Goal: Task Accomplishment & Management: Complete application form

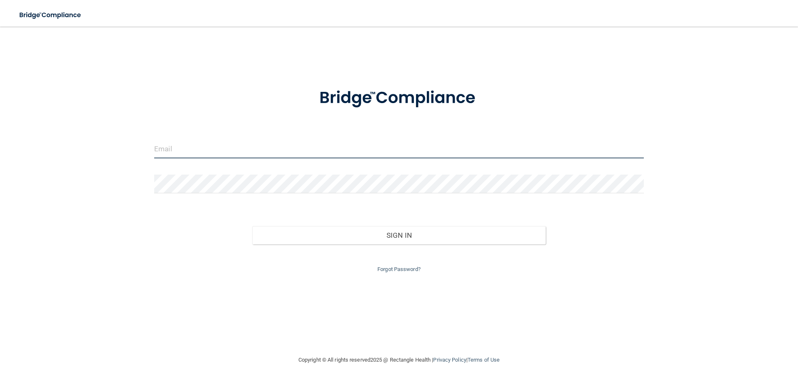
click at [182, 152] on input "email" at bounding box center [398, 149] width 489 height 19
type input "[EMAIL_ADDRESS][DOMAIN_NAME]"
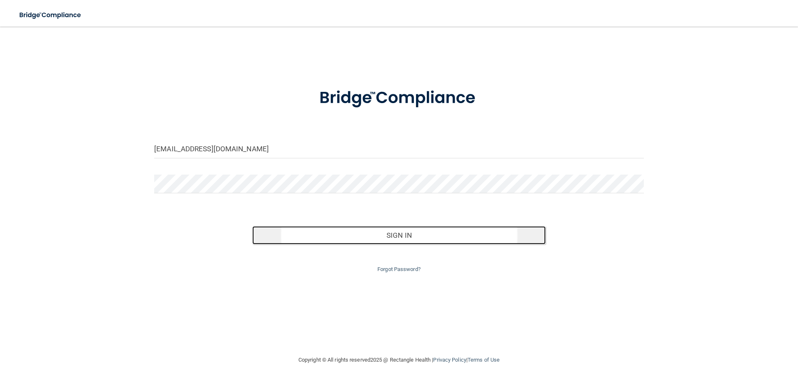
click at [448, 234] on button "Sign In" at bounding box center [399, 235] width 294 height 18
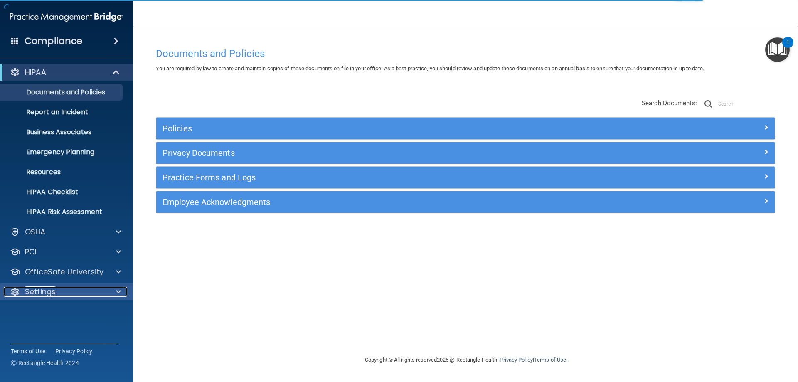
click at [74, 287] on div "Settings" at bounding box center [55, 292] width 103 height 10
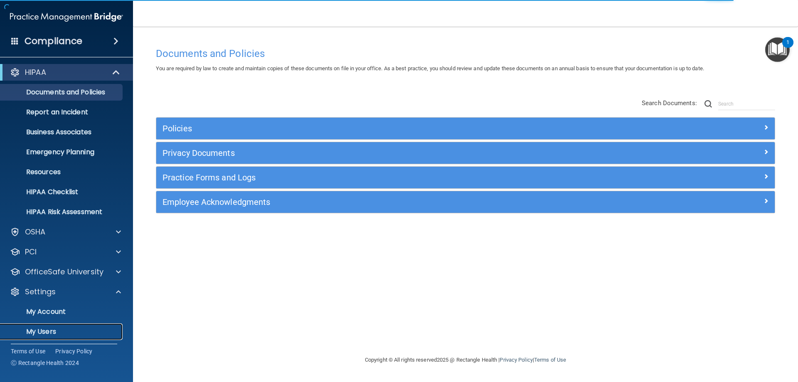
click at [43, 329] on p "My Users" at bounding box center [61, 331] width 113 height 8
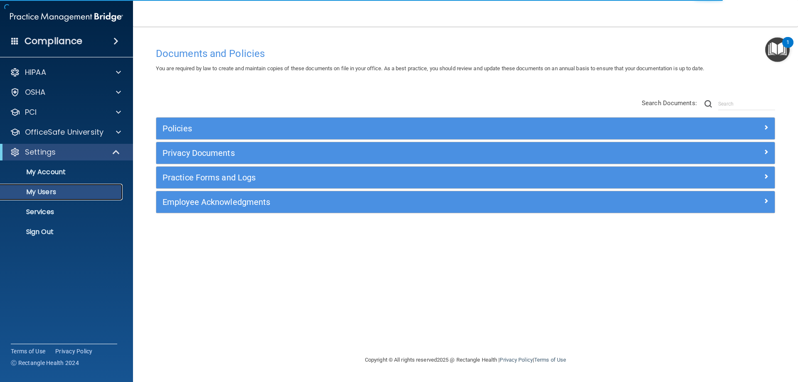
click at [47, 193] on p "My Users" at bounding box center [61, 192] width 113 height 8
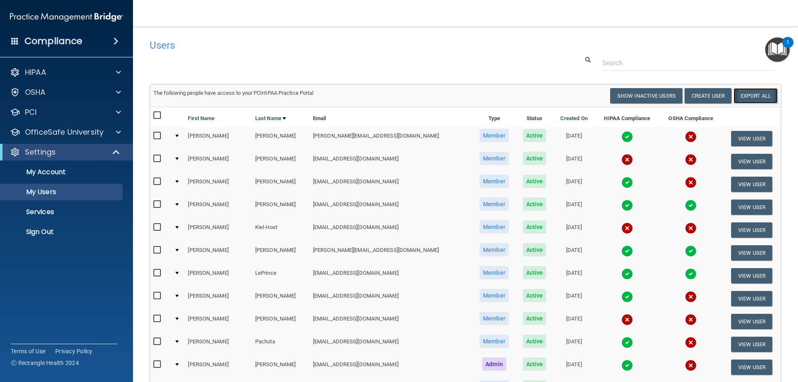
click at [749, 96] on link "Export All" at bounding box center [755, 95] width 44 height 15
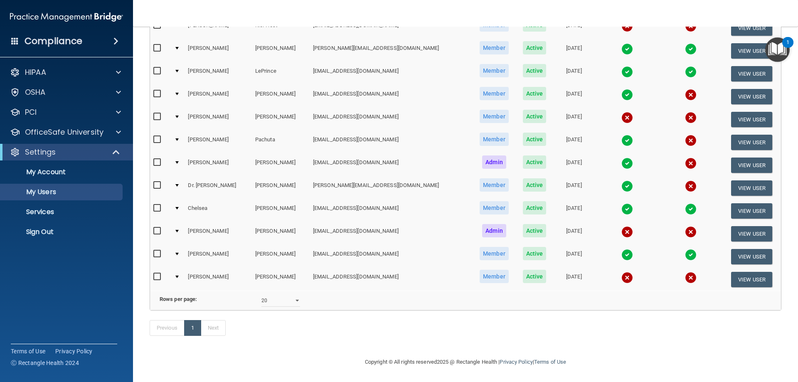
scroll to position [214, 0]
click at [296, 294] on select "10 20 30 40 all" at bounding box center [280, 300] width 39 height 12
select select "40"
click at [261, 294] on select "10 20 30 40 all" at bounding box center [280, 300] width 39 height 12
select select "40"
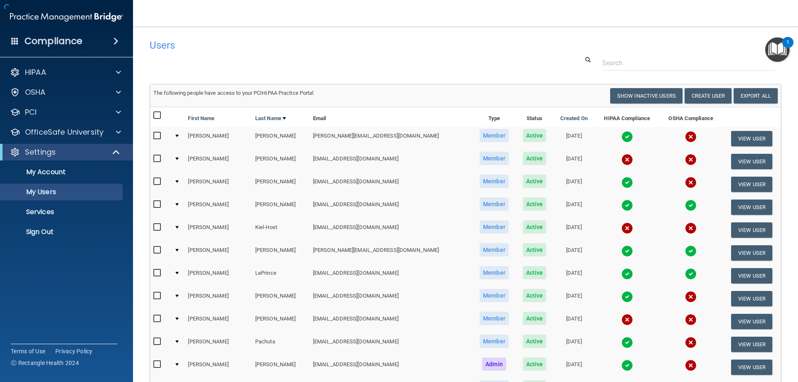
click at [472, 323] on td "Member" at bounding box center [494, 321] width 44 height 23
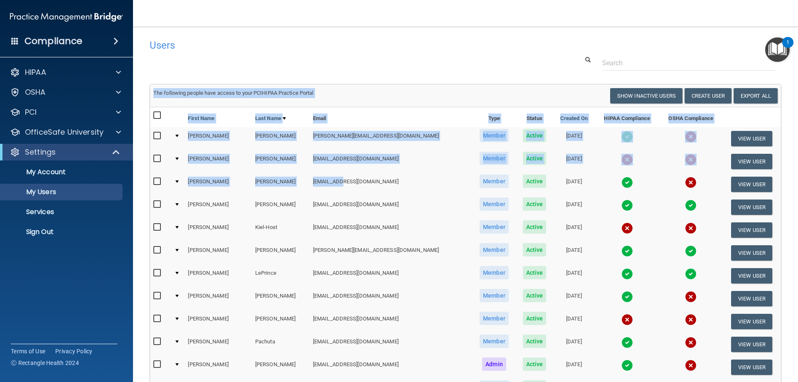
drag, startPoint x: 143, startPoint y: 88, endPoint x: 329, endPoint y: 174, distance: 205.6
click at [329, 174] on main "Users Success! New user created. × Error! The user couldn't be created. × Succe…" at bounding box center [465, 204] width 665 height 355
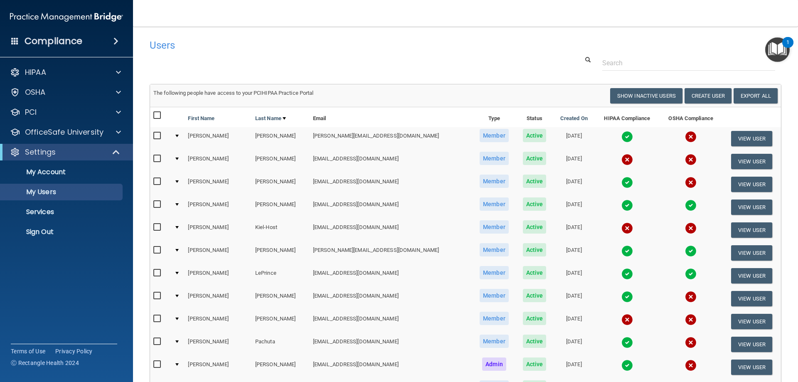
click at [358, 63] on div at bounding box center [465, 62] width 644 height 15
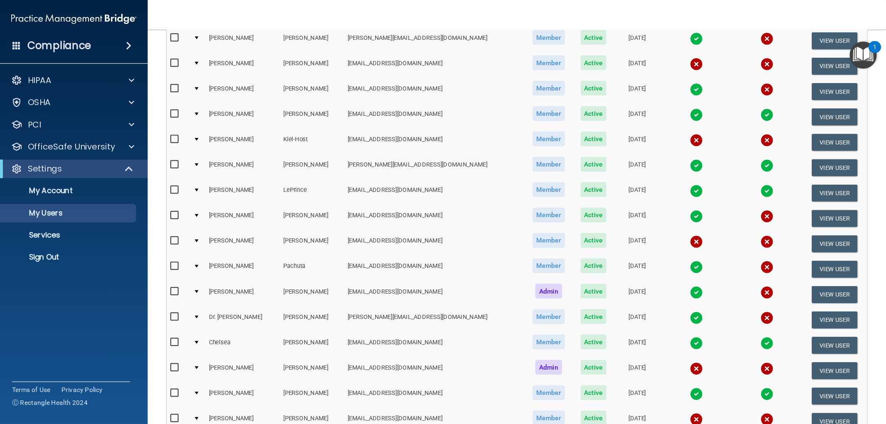
scroll to position [83, 0]
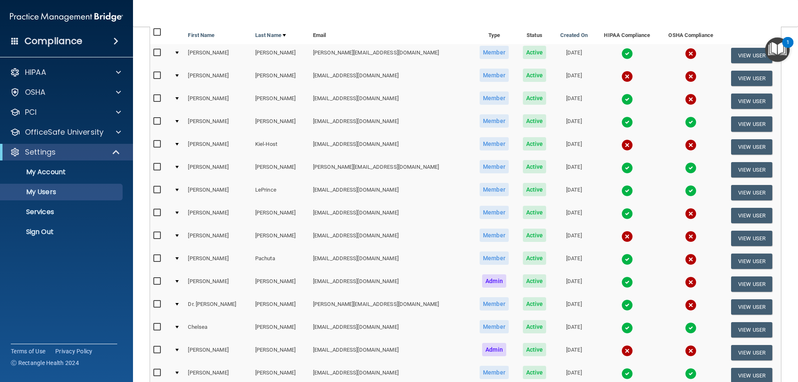
click at [380, 23] on nav "Toggle navigation [PERSON_NAME] [EMAIL_ADDRESS][DOMAIN_NAME] Manage My Enterpri…" at bounding box center [465, 13] width 665 height 27
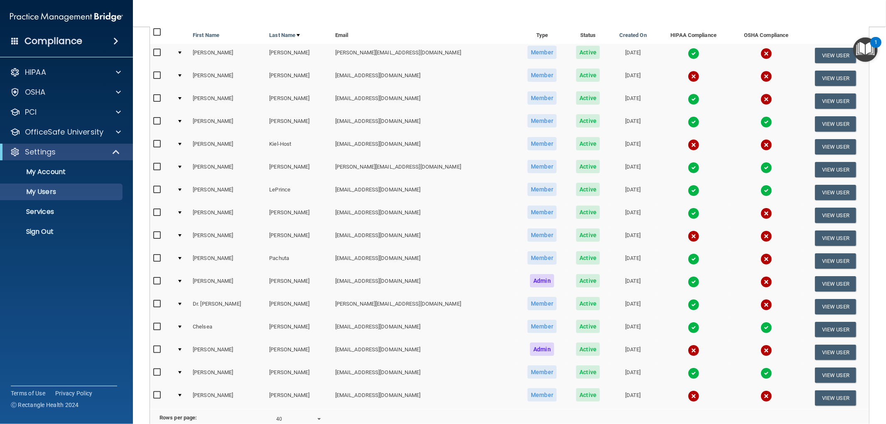
click at [383, 18] on nav "Toggle navigation [PERSON_NAME] [EMAIL_ADDRESS][DOMAIN_NAME] Manage My Enterpri…" at bounding box center [509, 13] width 753 height 27
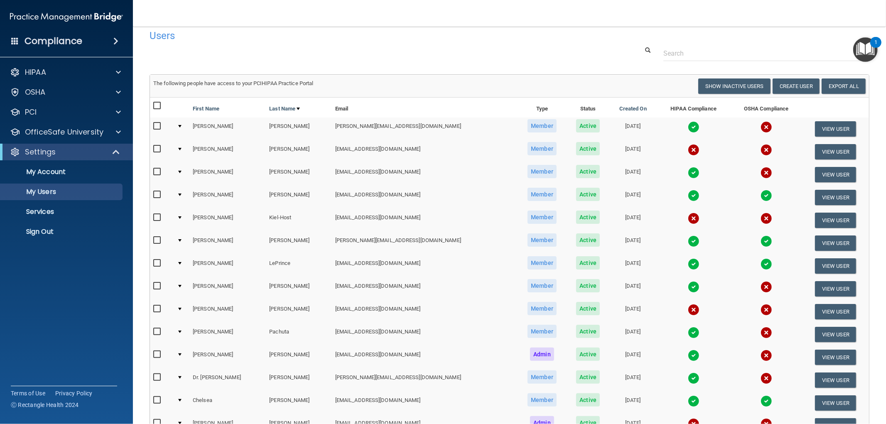
scroll to position [0, 0]
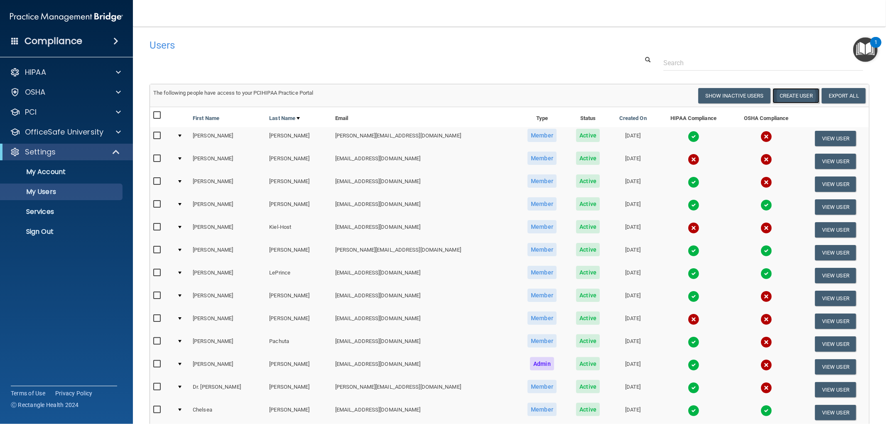
click at [788, 98] on button "Create User" at bounding box center [796, 95] width 47 height 15
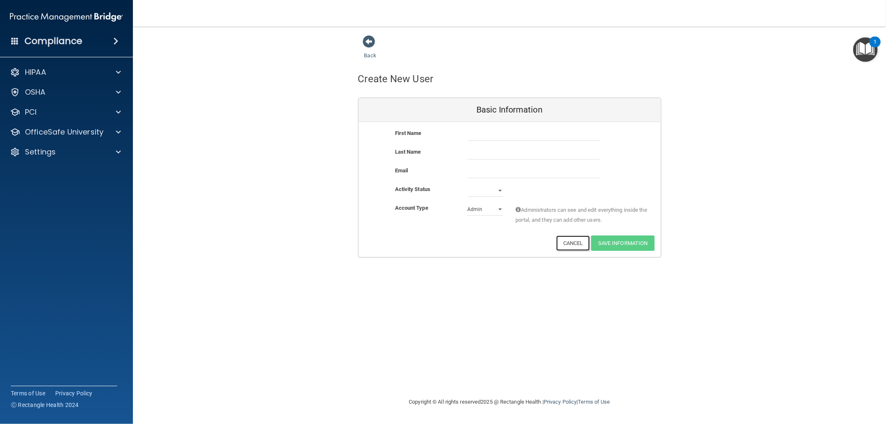
click at [579, 242] on button "Cancel" at bounding box center [573, 243] width 34 height 15
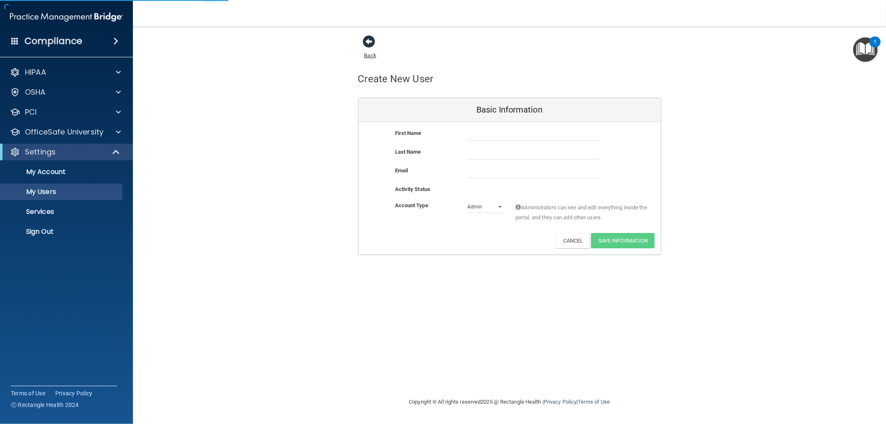
select select "40"
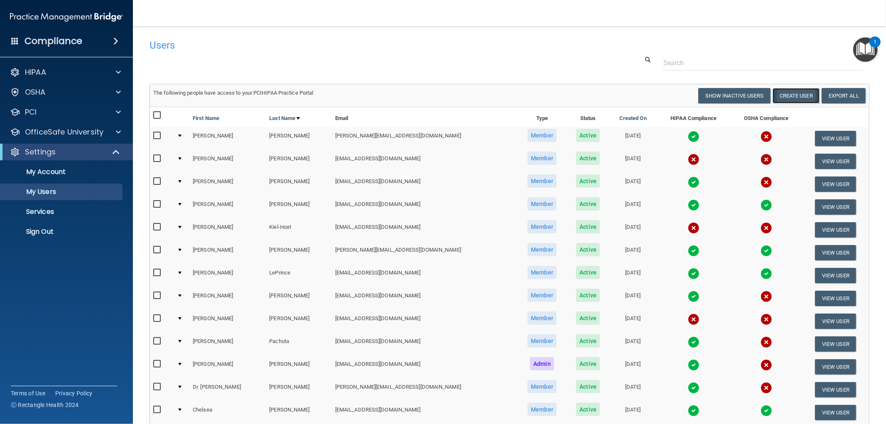
click at [797, 96] on button "Create User" at bounding box center [796, 95] width 47 height 15
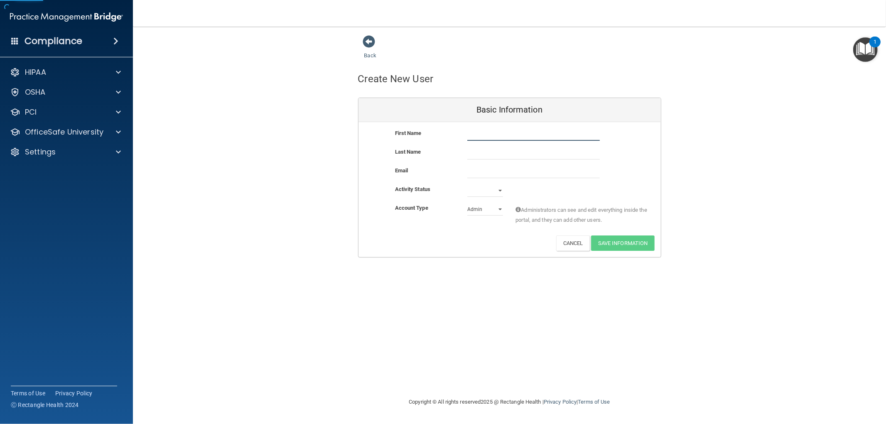
click at [492, 132] on input "text" at bounding box center [533, 134] width 133 height 12
type input "[PERSON_NAME]"
click at [476, 154] on input "text" at bounding box center [533, 153] width 133 height 12
type input "[PERSON_NAME]"
click at [474, 174] on input "email" at bounding box center [533, 172] width 133 height 12
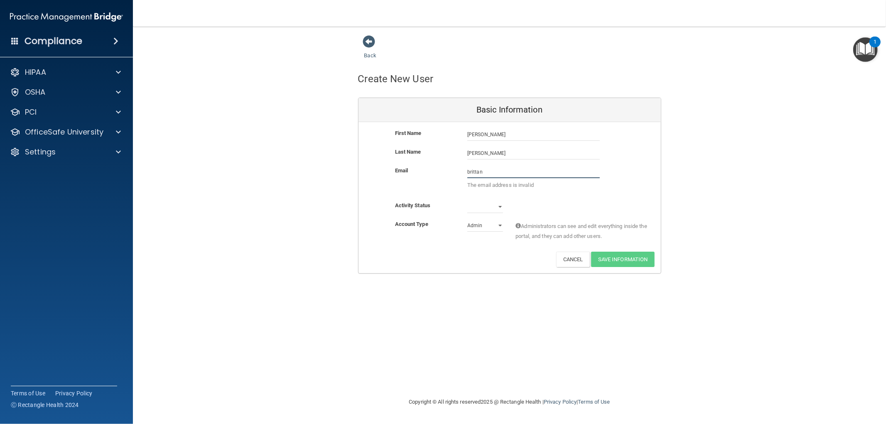
type input "[EMAIL_ADDRESS][DOMAIN_NAME]"
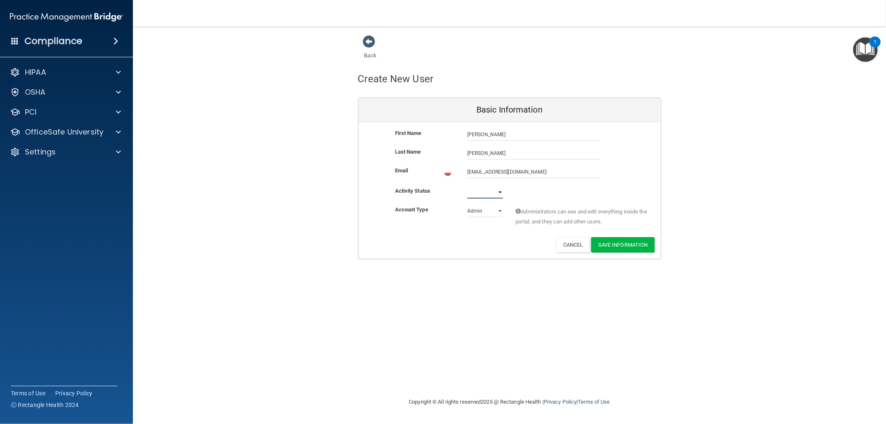
click at [499, 190] on select "Active Inactive" at bounding box center [485, 192] width 36 height 12
select select "active"
click at [467, 184] on select "Active Inactive" at bounding box center [485, 190] width 36 height 12
click at [499, 209] on select "Admin Member" at bounding box center [485, 209] width 36 height 12
select select "practice_member"
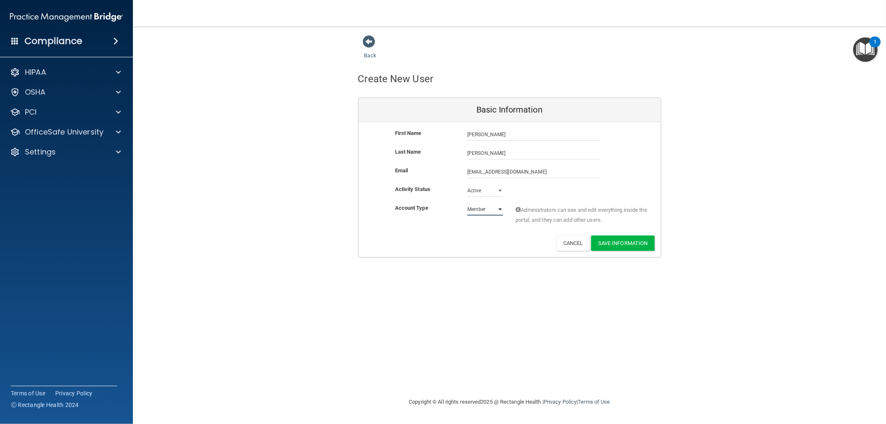
click at [467, 203] on select "Admin Member" at bounding box center [485, 209] width 36 height 12
click at [624, 244] on button "Save Information" at bounding box center [623, 243] width 64 height 15
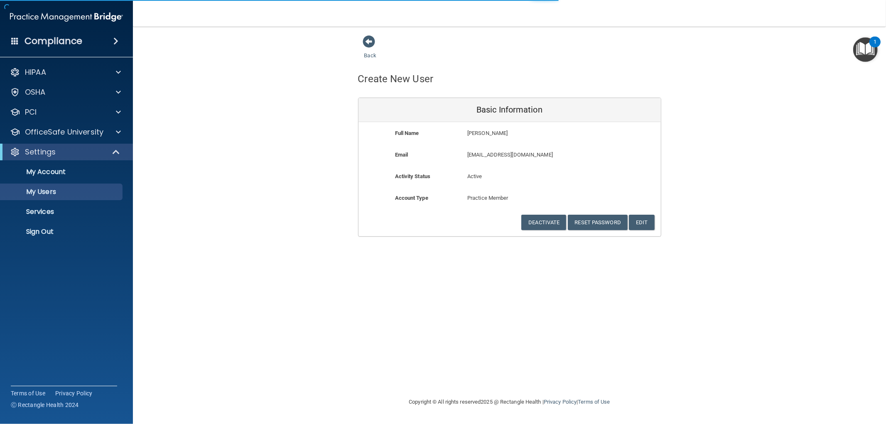
select select "20"
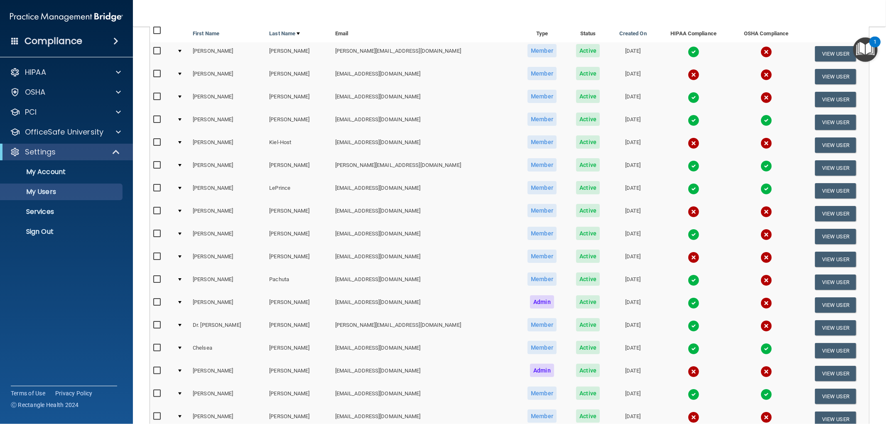
scroll to position [138, 0]
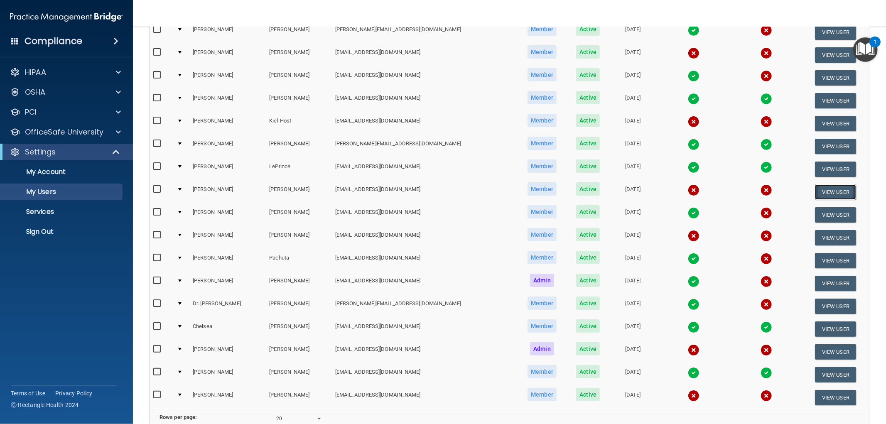
click at [797, 187] on button "View User" at bounding box center [835, 191] width 41 height 15
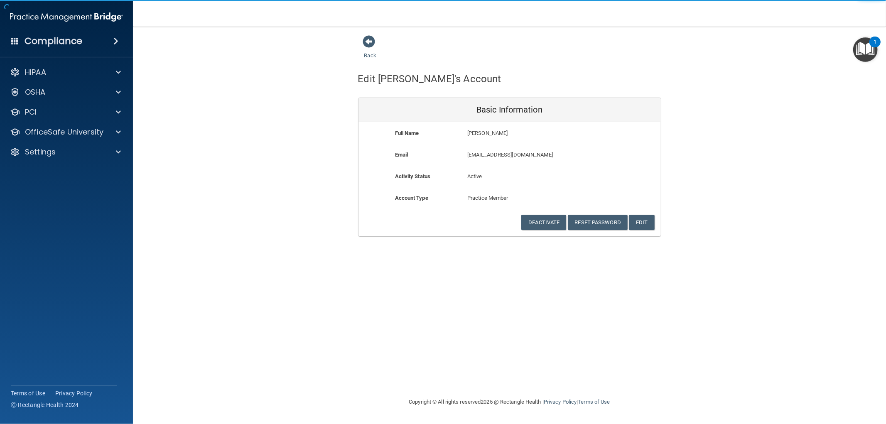
drag, startPoint x: 389, startPoint y: 278, endPoint x: 351, endPoint y: 242, distance: 52.3
click at [388, 277] on div "Back Edit [PERSON_NAME]'s Account Basic Information Full Name [PERSON_NAME] [PE…" at bounding box center [510, 212] width 720 height 354
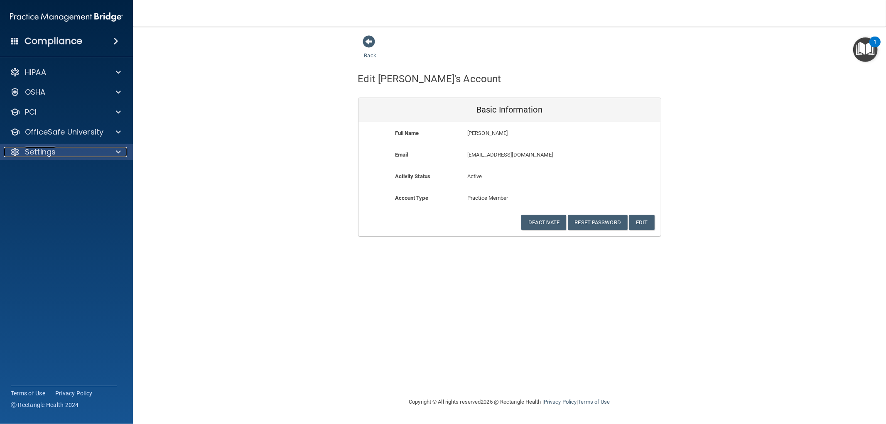
click at [68, 151] on div "Settings" at bounding box center [55, 152] width 103 height 10
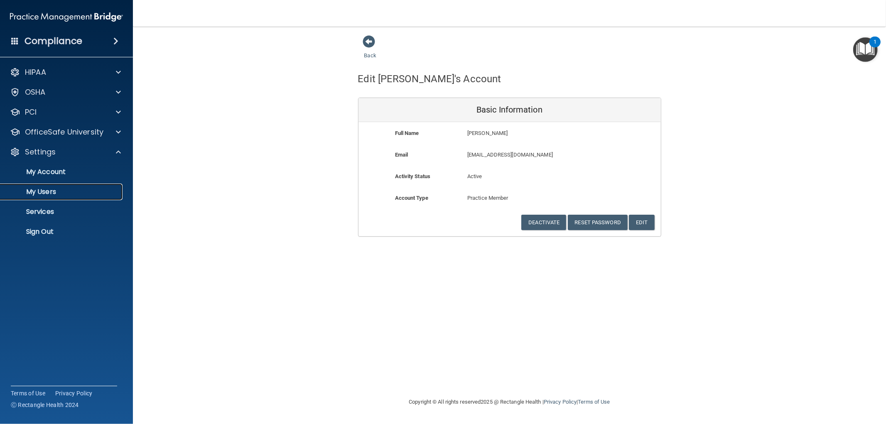
click at [53, 192] on p "My Users" at bounding box center [61, 192] width 113 height 8
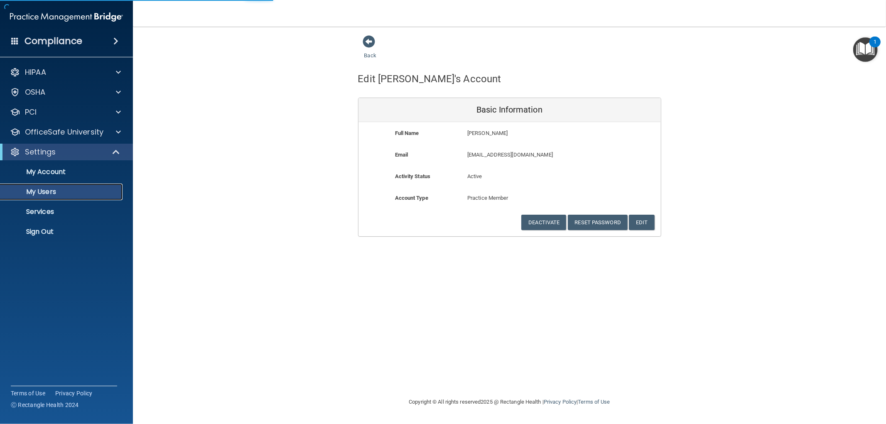
select select "20"
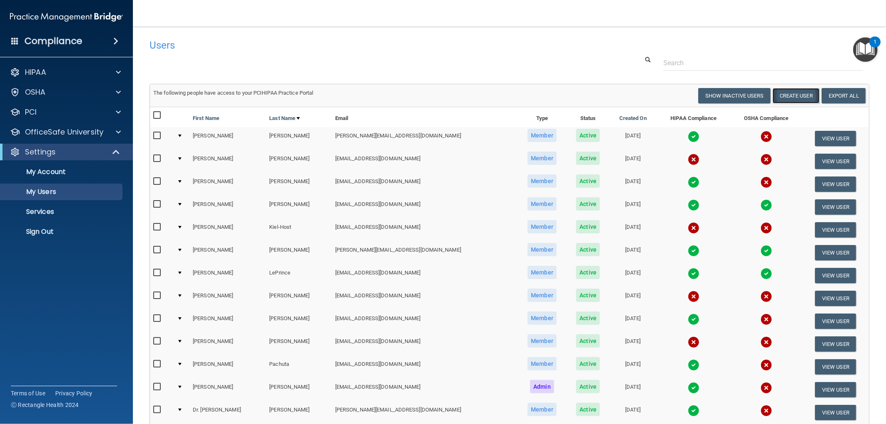
click at [795, 92] on button "Create User" at bounding box center [796, 95] width 47 height 15
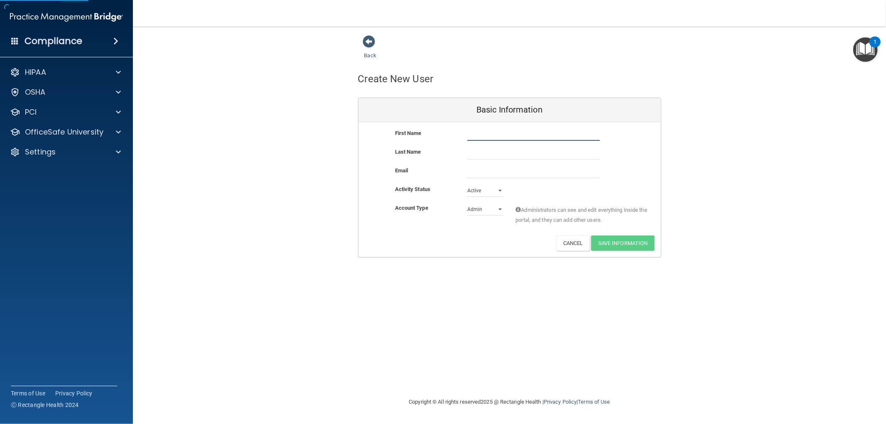
click at [483, 134] on input "text" at bounding box center [533, 134] width 133 height 12
type input "[PERSON_NAME]"
type input "Haliburton"
click at [486, 172] on input "email" at bounding box center [533, 172] width 133 height 12
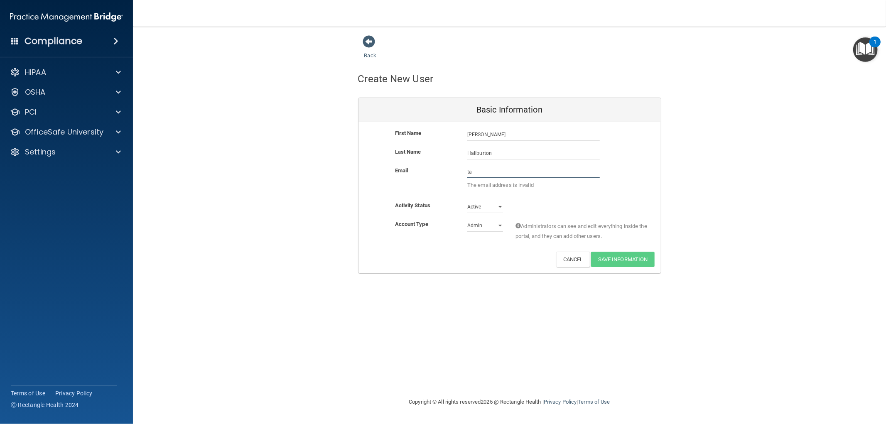
type input "[EMAIL_ADDRESS][DOMAIN_NAME]"
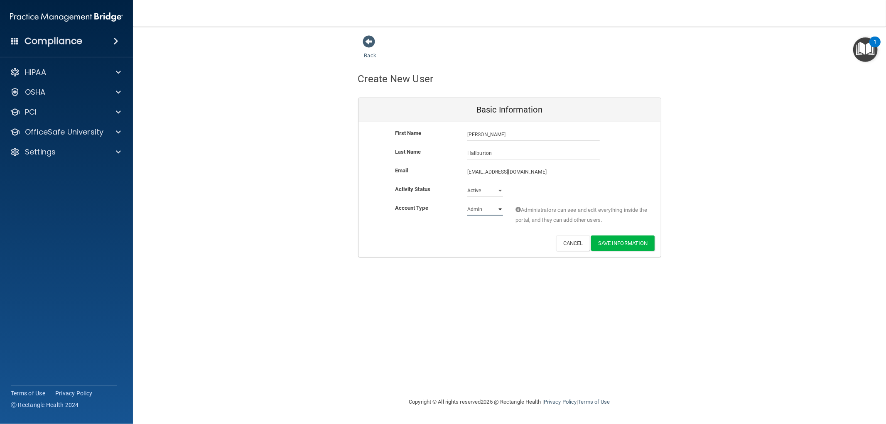
click at [500, 209] on select "Admin Member" at bounding box center [485, 209] width 36 height 12
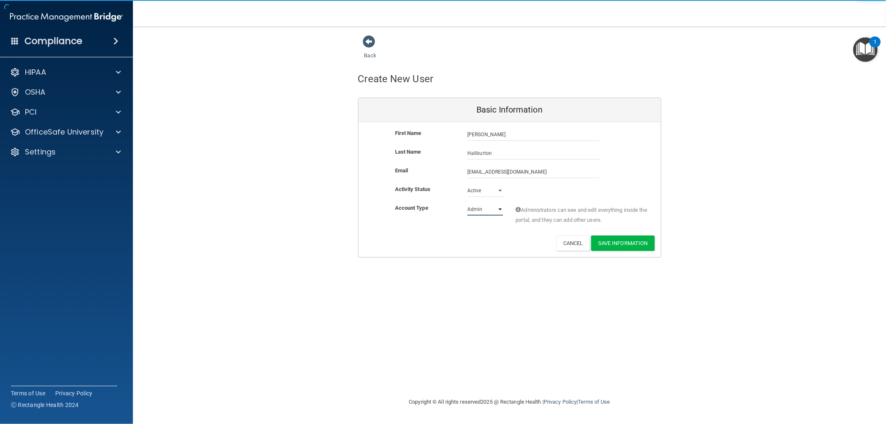
select select "practice_member"
click at [467, 203] on select "Admin Member" at bounding box center [485, 209] width 36 height 12
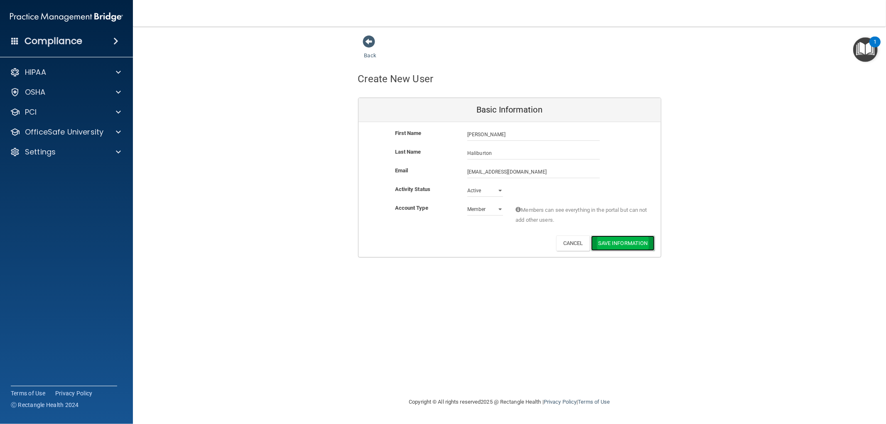
click at [635, 244] on button "Save Information" at bounding box center [623, 243] width 64 height 15
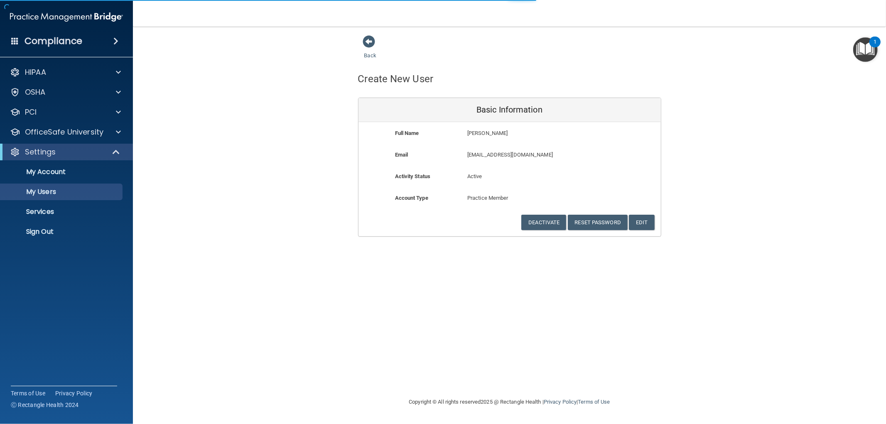
select select "20"
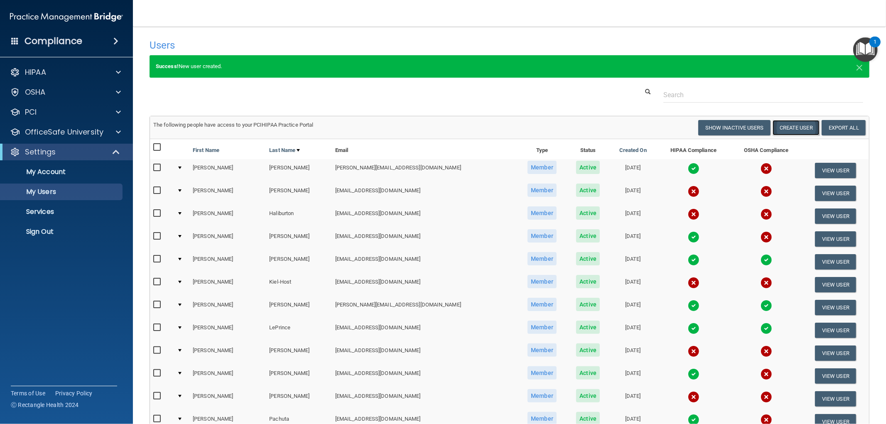
click at [789, 125] on button "Create User" at bounding box center [796, 127] width 47 height 15
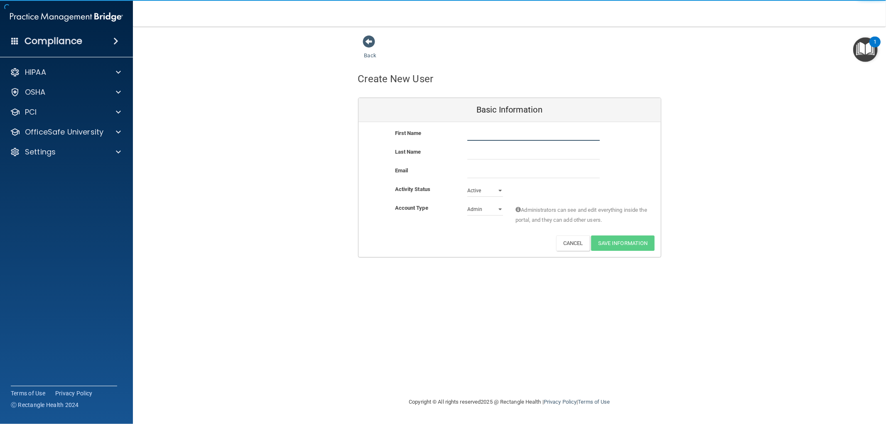
click at [491, 135] on input "text" at bounding box center [533, 134] width 133 height 12
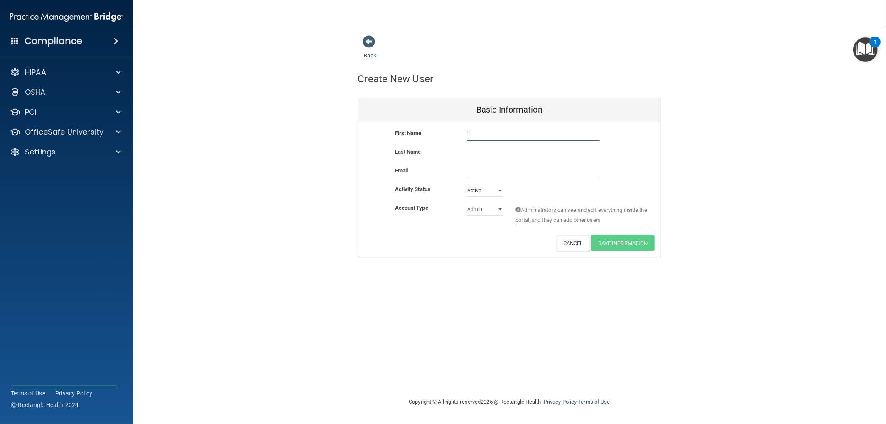
type input "Linzi"
click at [489, 152] on input "text" at bounding box center [533, 153] width 133 height 12
click at [480, 153] on input "text" at bounding box center [533, 153] width 133 height 12
type input "[PERSON_NAME]"
click at [508, 172] on input "email" at bounding box center [533, 172] width 133 height 12
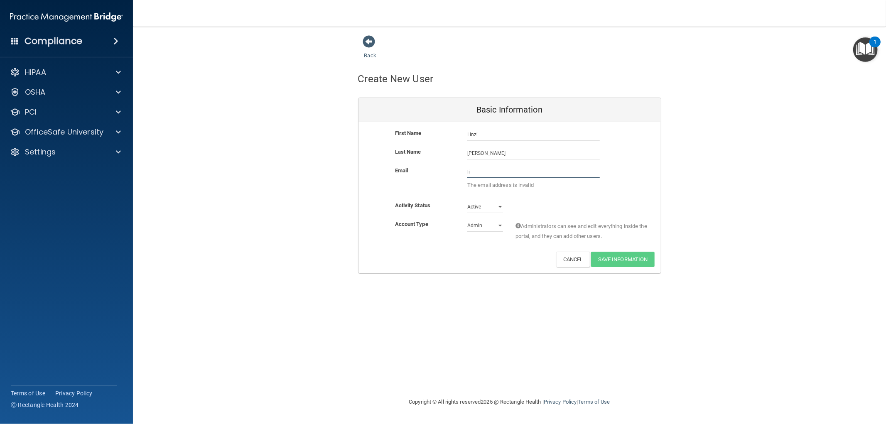
type input "[EMAIL_ADDRESS][DOMAIN_NAME]"
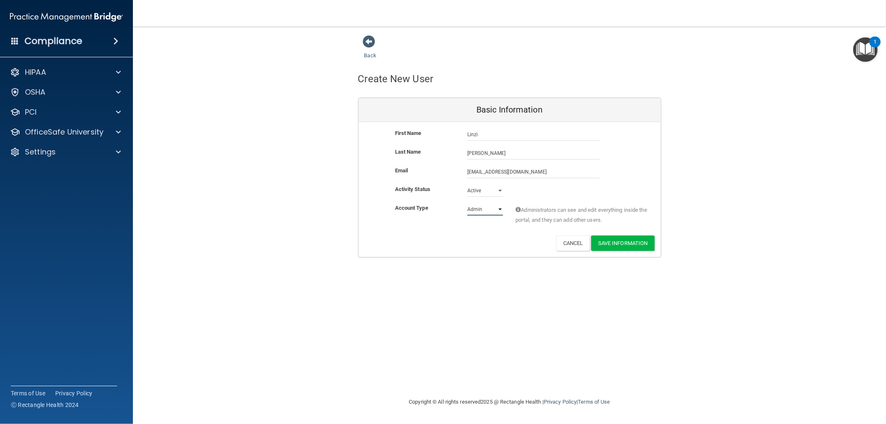
click at [499, 206] on select "Admin Member" at bounding box center [485, 209] width 36 height 12
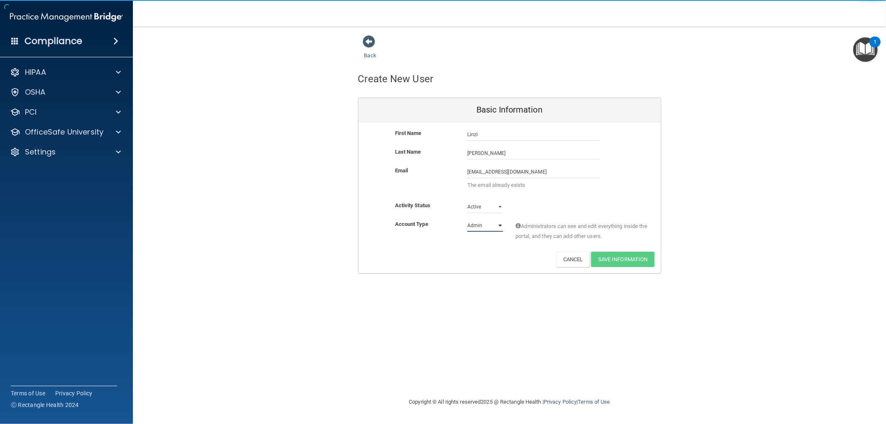
click at [467, 219] on select "Admin Member" at bounding box center [485, 225] width 36 height 12
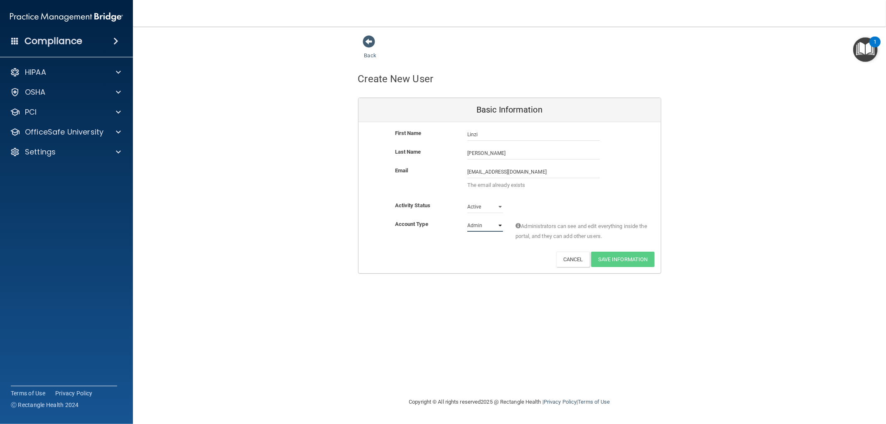
click at [489, 227] on select "Admin Member" at bounding box center [485, 225] width 36 height 12
select select "practice_member"
click at [467, 219] on select "Admin Member" at bounding box center [485, 225] width 36 height 12
click at [501, 252] on div "Deactivate Reset Password Edit Cancel Save Information" at bounding box center [509, 259] width 302 height 15
click at [519, 260] on div "Deactivate Reset Password Edit Cancel Save Information" at bounding box center [509, 259] width 302 height 15
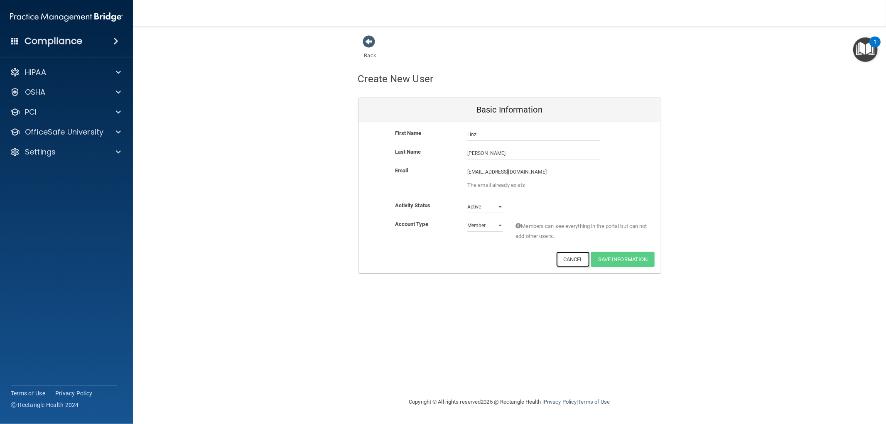
click at [574, 261] on button "Cancel" at bounding box center [573, 259] width 34 height 15
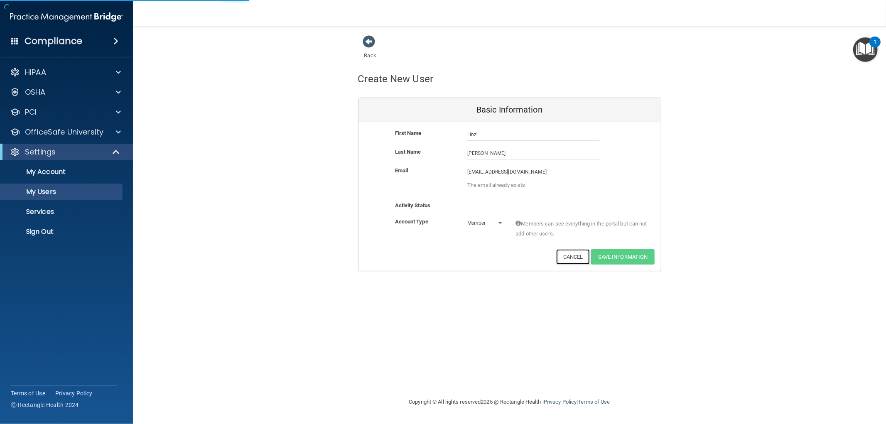
click at [567, 252] on button "Cancel" at bounding box center [573, 256] width 34 height 15
select select "20"
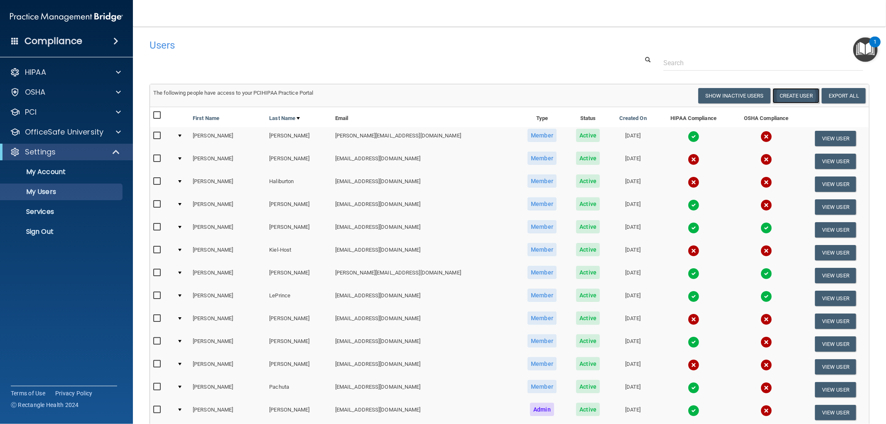
click at [793, 96] on button "Create User" at bounding box center [796, 95] width 47 height 15
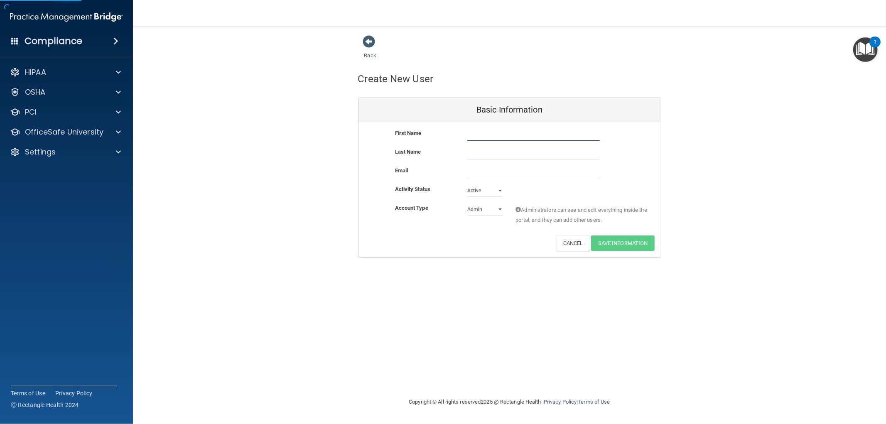
click at [513, 130] on input "text" at bounding box center [533, 134] width 133 height 12
type input "Abby"
click at [483, 152] on input "text" at bounding box center [533, 153] width 133 height 12
type input "c"
type input "Conavatti"
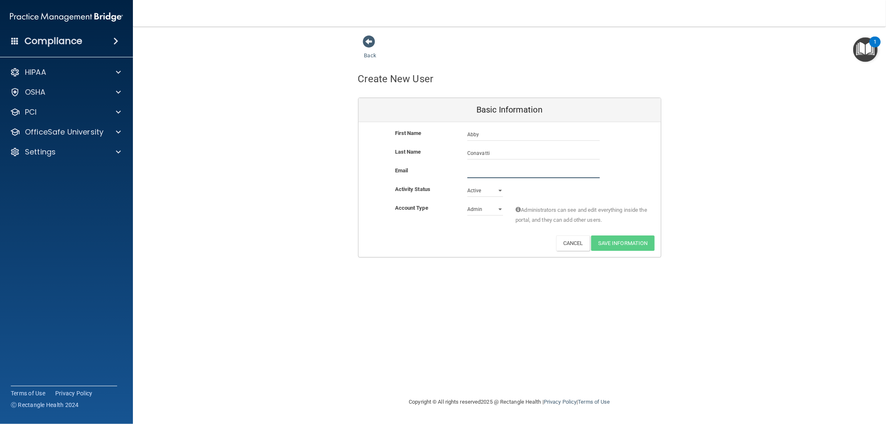
click at [483, 175] on input "email" at bounding box center [533, 172] width 133 height 12
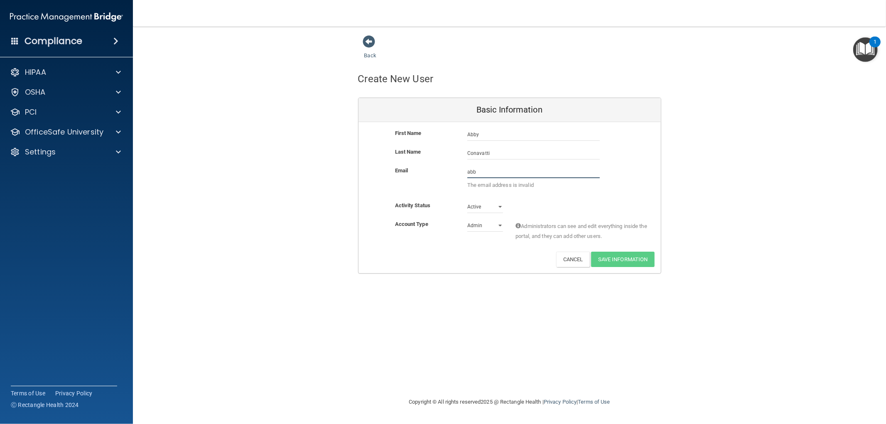
type input "abby"
drag, startPoint x: 479, startPoint y: 173, endPoint x: 453, endPoint y: 173, distance: 25.8
click at [453, 173] on div "Email abby The email address is invalid" at bounding box center [509, 180] width 302 height 29
click at [366, 38] on span at bounding box center [369, 41] width 12 height 12
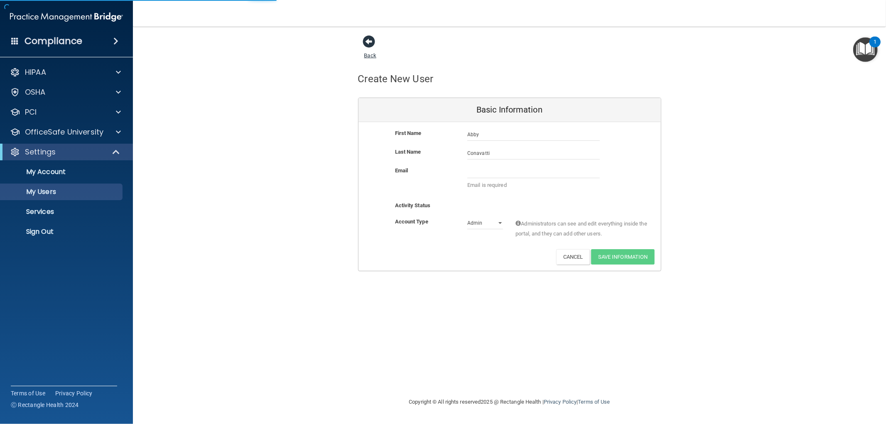
select select "20"
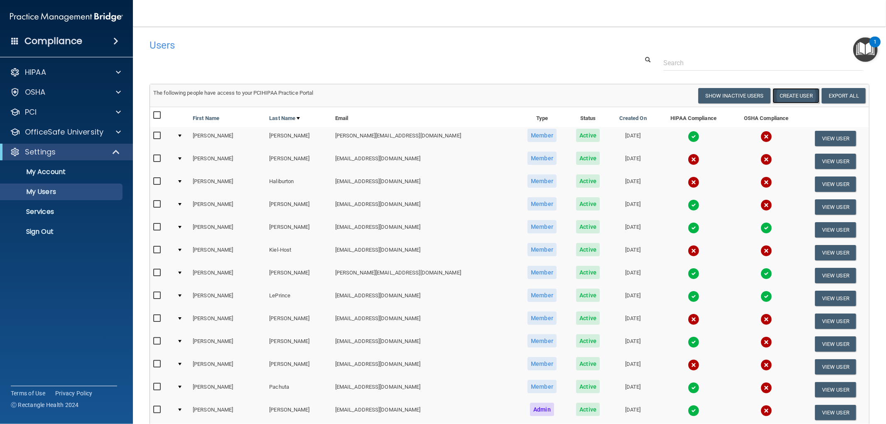
click at [793, 98] on button "Create User" at bounding box center [796, 95] width 47 height 15
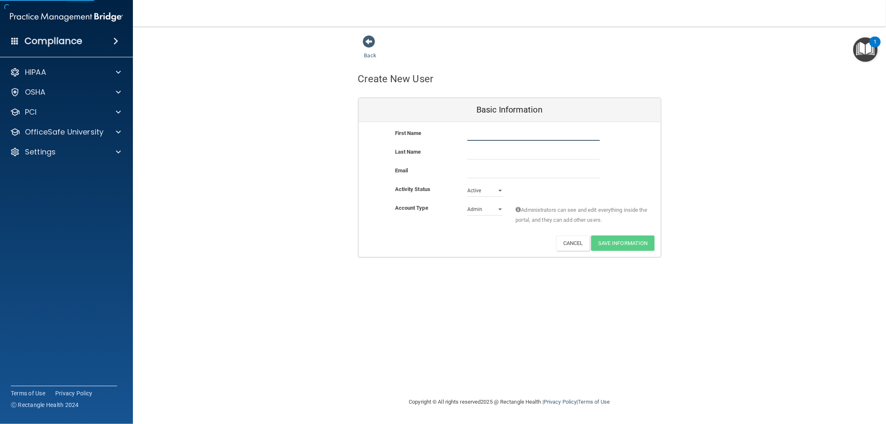
click at [508, 132] on input "text" at bounding box center [533, 134] width 133 height 12
type input "Abby"
click at [498, 154] on input "text" at bounding box center [533, 153] width 133 height 12
type input "Goth"
click at [499, 172] on input "email" at bounding box center [533, 172] width 133 height 12
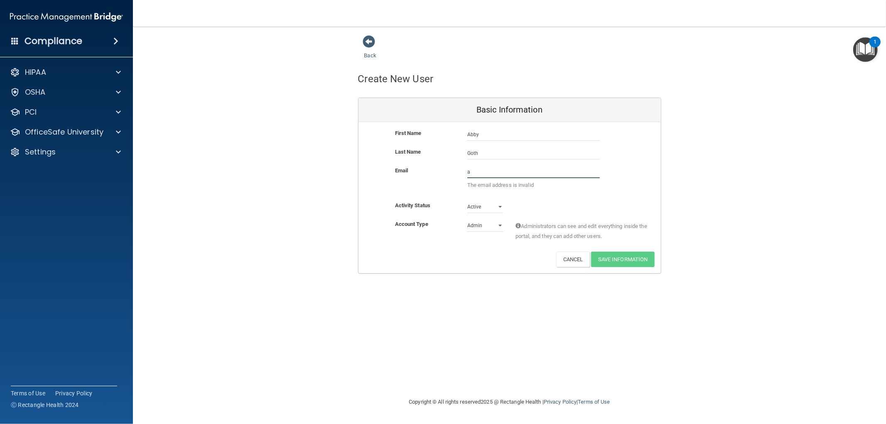
type input "[EMAIL_ADDRESS][DOMAIN_NAME]"
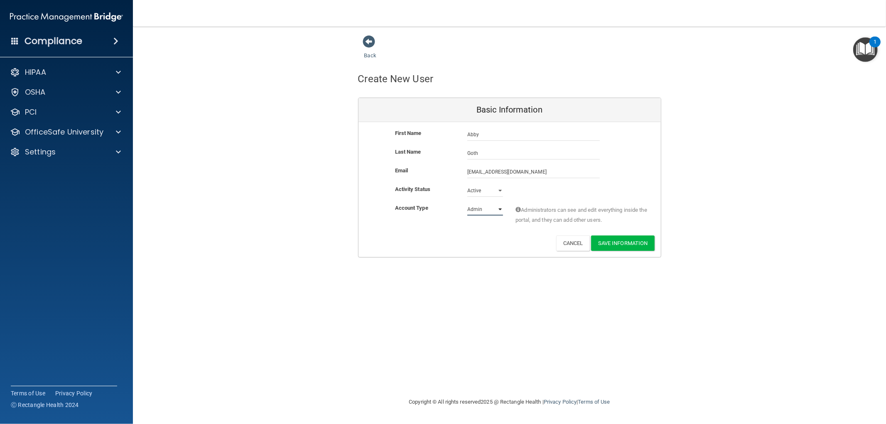
click at [497, 206] on select "Admin Member" at bounding box center [485, 209] width 36 height 12
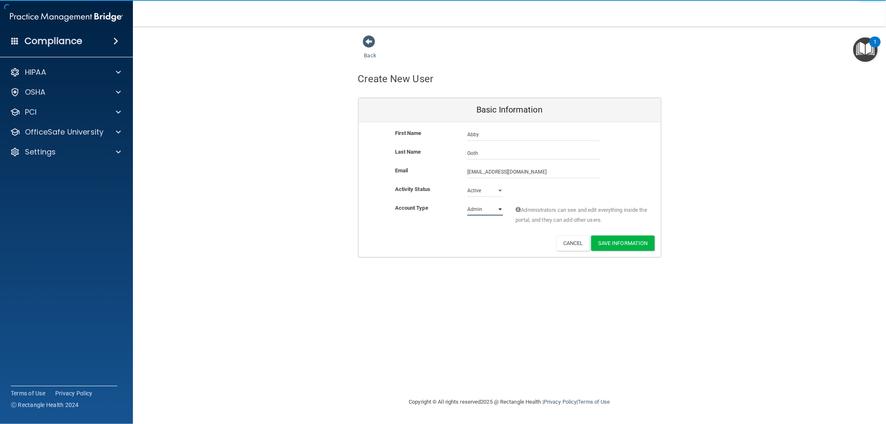
select select "practice_member"
click at [467, 203] on select "Admin Member" at bounding box center [485, 209] width 36 height 12
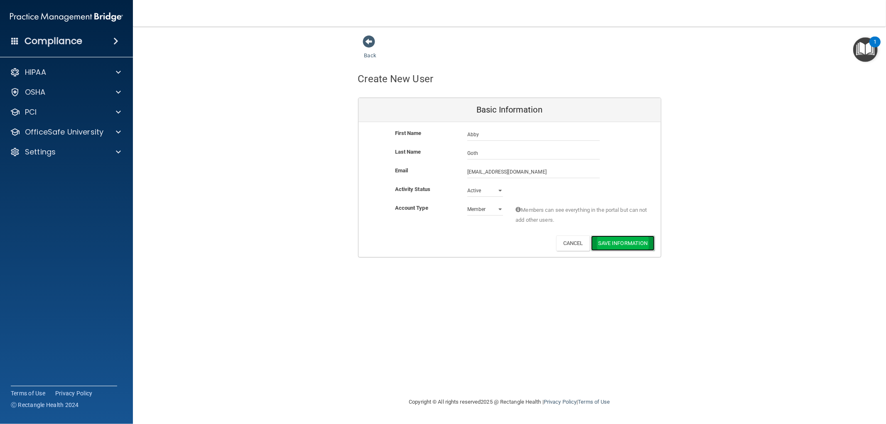
click at [609, 244] on button "Save Information" at bounding box center [623, 243] width 64 height 15
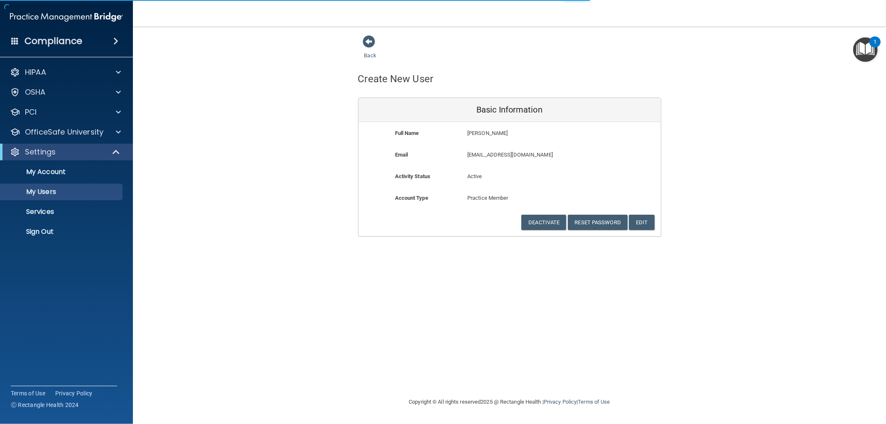
select select "20"
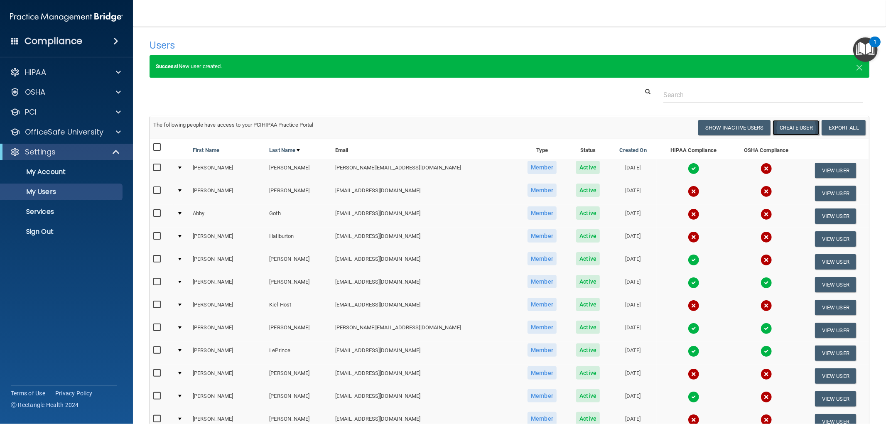
click at [791, 128] on button "Create User" at bounding box center [796, 127] width 47 height 15
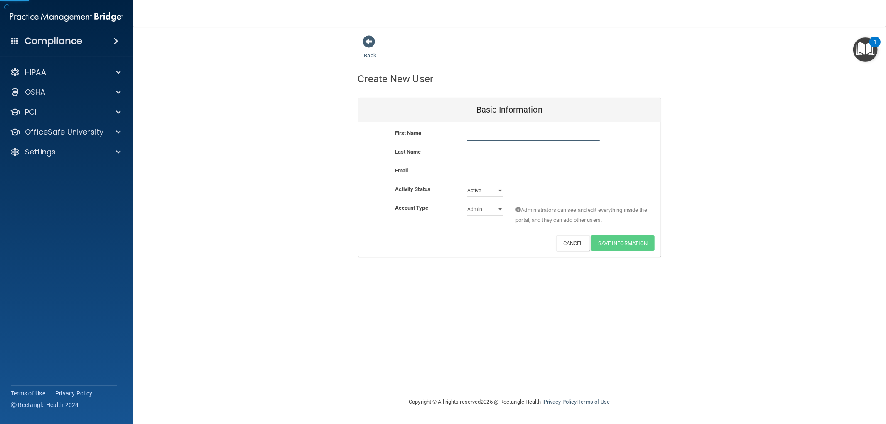
click at [492, 133] on input "text" at bounding box center [533, 134] width 133 height 12
type input "Abby"
click at [491, 151] on input "text" at bounding box center [533, 153] width 133 height 12
type input "Conavatti"
click at [500, 173] on input "email" at bounding box center [533, 172] width 133 height 12
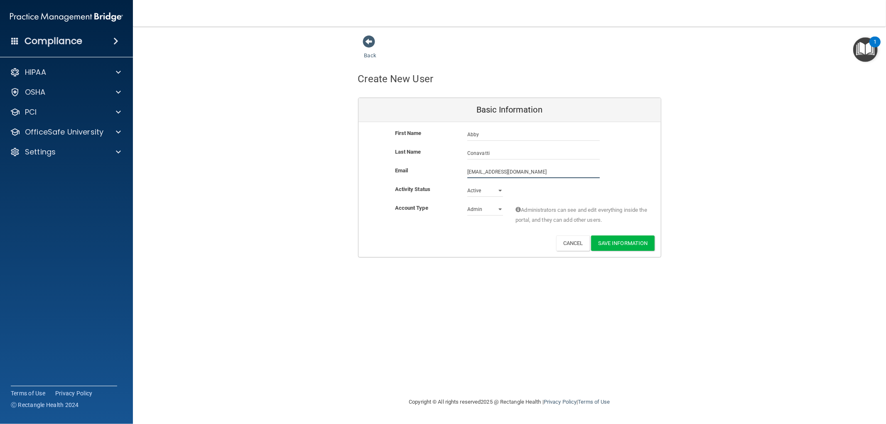
type input "[EMAIL_ADDRESS][DOMAIN_NAME]"
click at [500, 208] on select "Admin Member" at bounding box center [485, 209] width 36 height 12
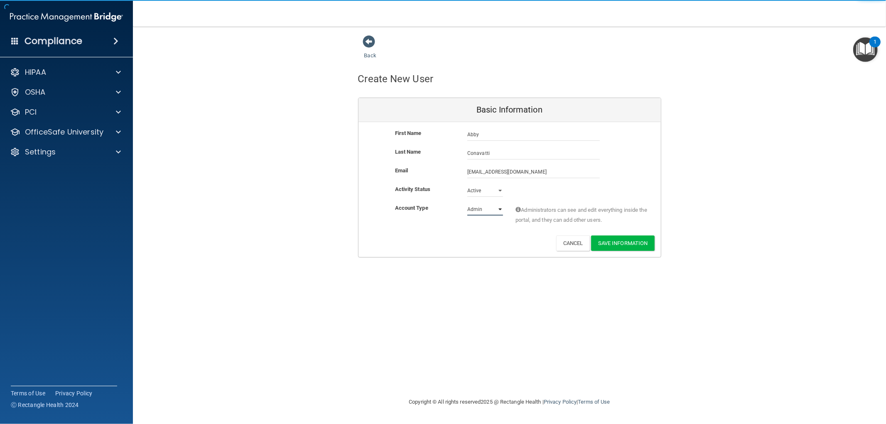
select select "practice_member"
click at [467, 203] on select "Admin Member" at bounding box center [485, 209] width 36 height 12
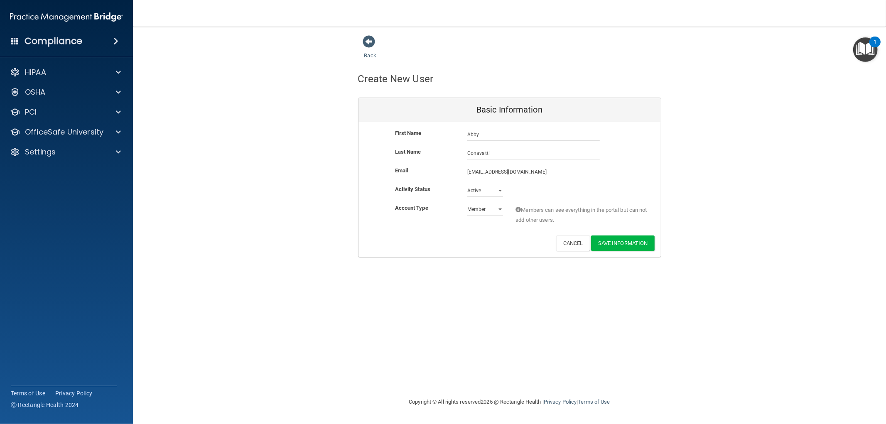
click at [506, 243] on div "Deactivate Reset Password Edit Cancel Save Information" at bounding box center [509, 243] width 302 height 15
click at [626, 246] on button "Save Information" at bounding box center [623, 243] width 64 height 15
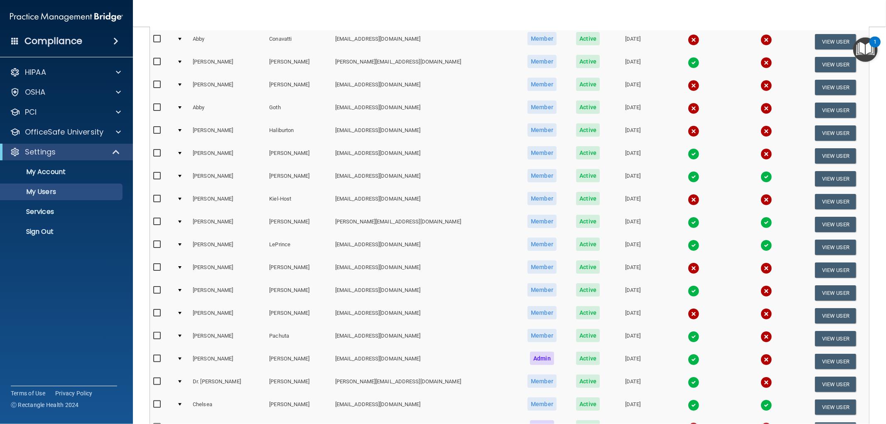
scroll to position [92, 0]
